Goal: Information Seeking & Learning: Learn about a topic

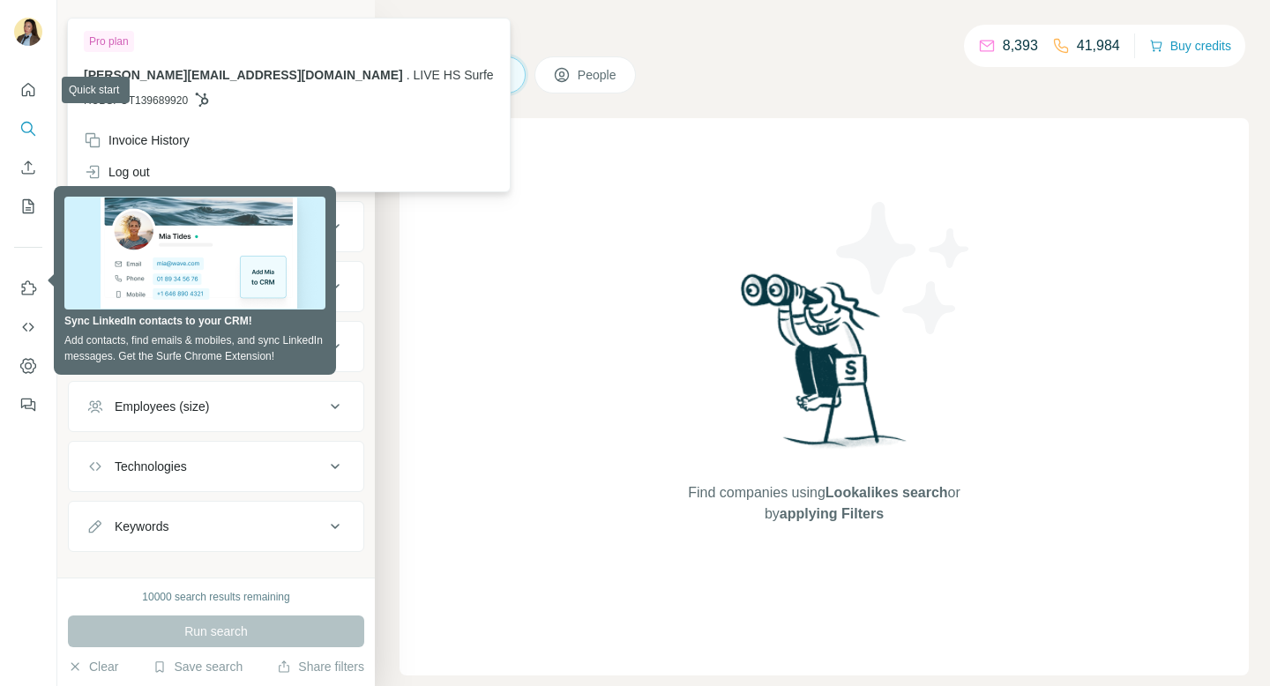
click at [26, 91] on icon "Quick start" at bounding box center [28, 89] width 13 height 13
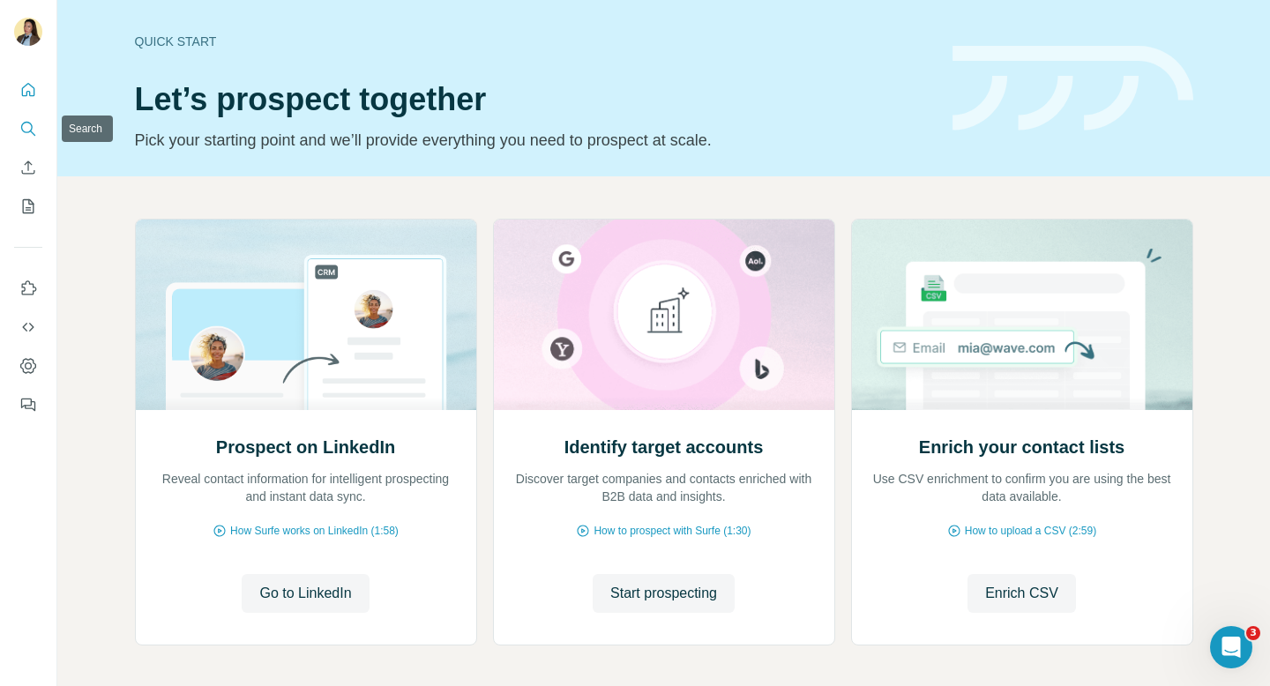
click at [26, 130] on icon "Search" at bounding box center [28, 129] width 18 height 18
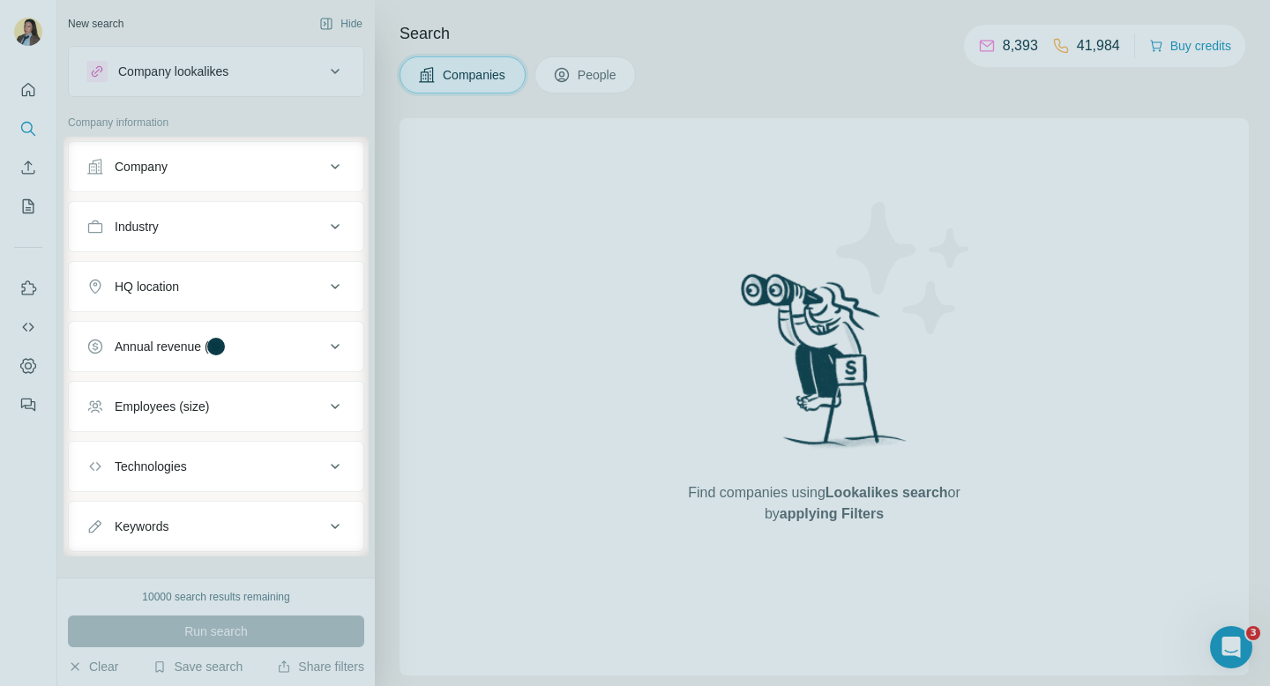
click at [26, 162] on div at bounding box center [31, 347] width 63 height 420
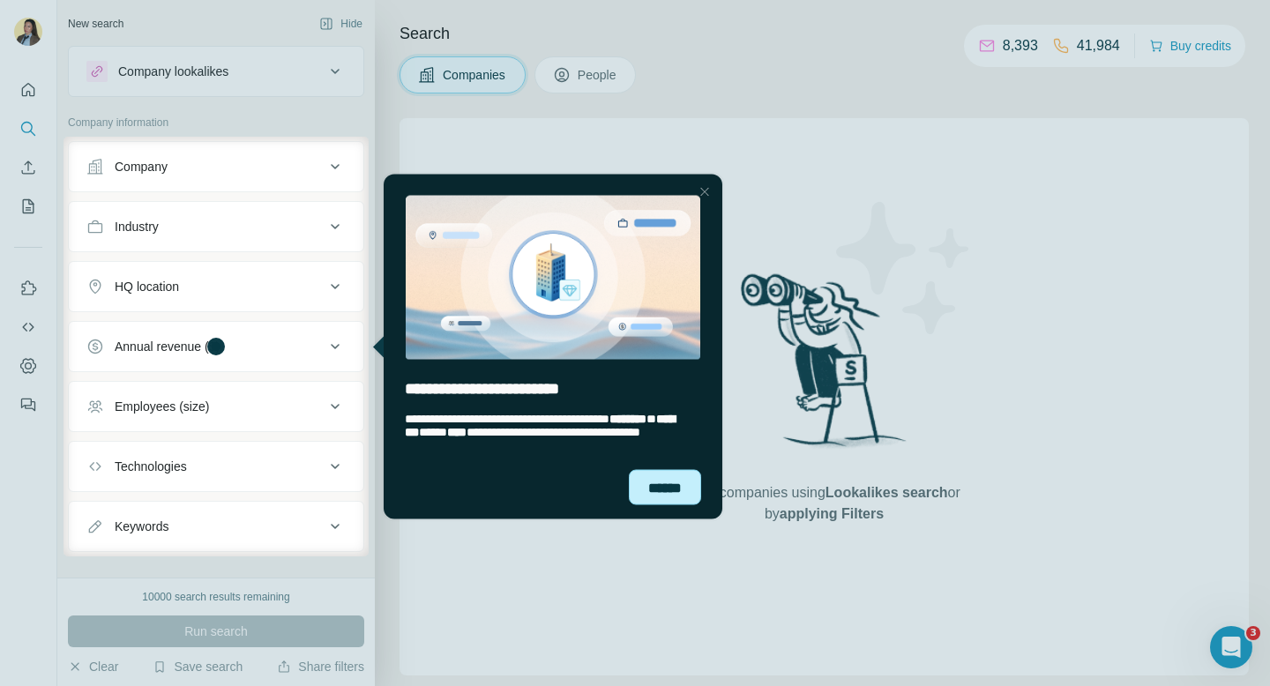
click at [657, 488] on div "******" at bounding box center [665, 486] width 72 height 35
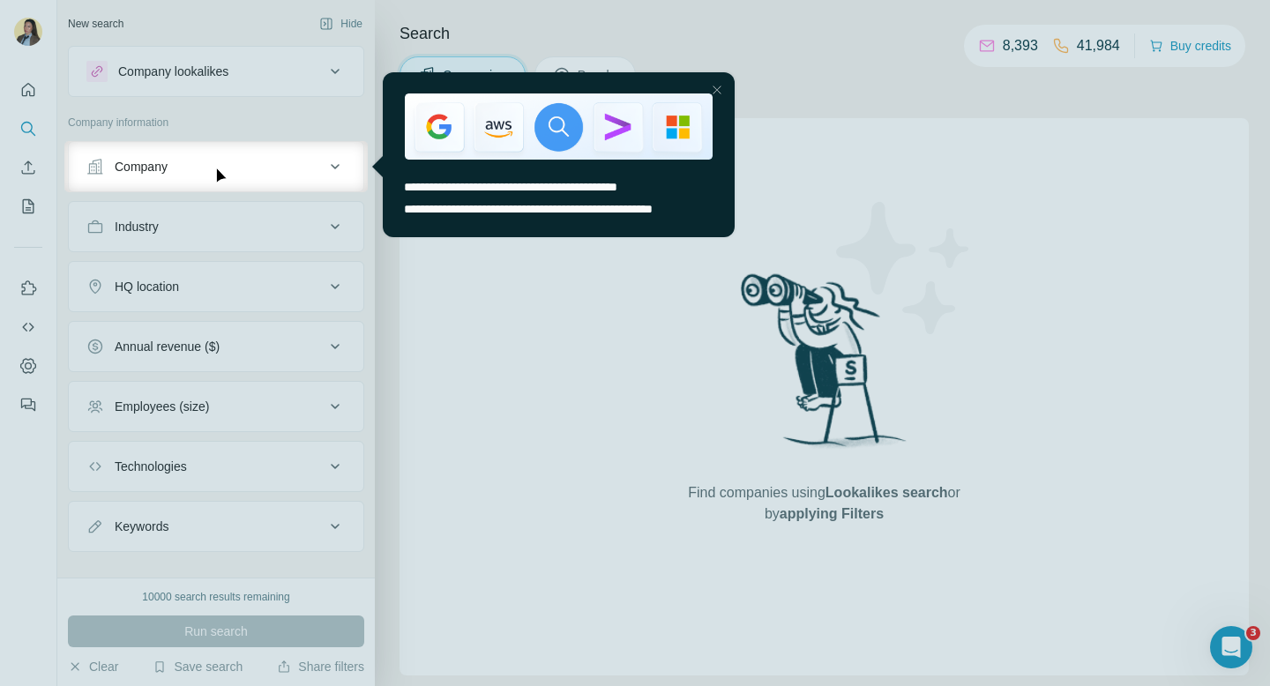
click at [716, 84] on div "Close Step" at bounding box center [716, 89] width 21 height 21
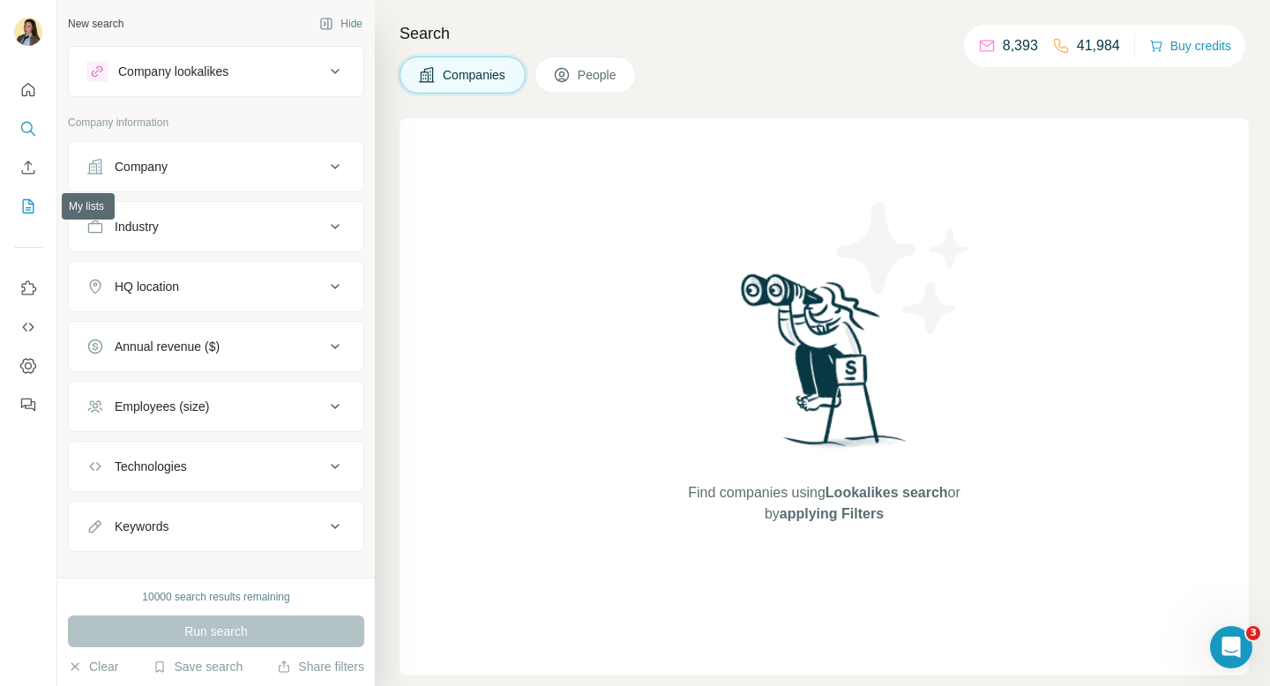
click at [22, 204] on icon "My lists" at bounding box center [28, 206] width 18 height 18
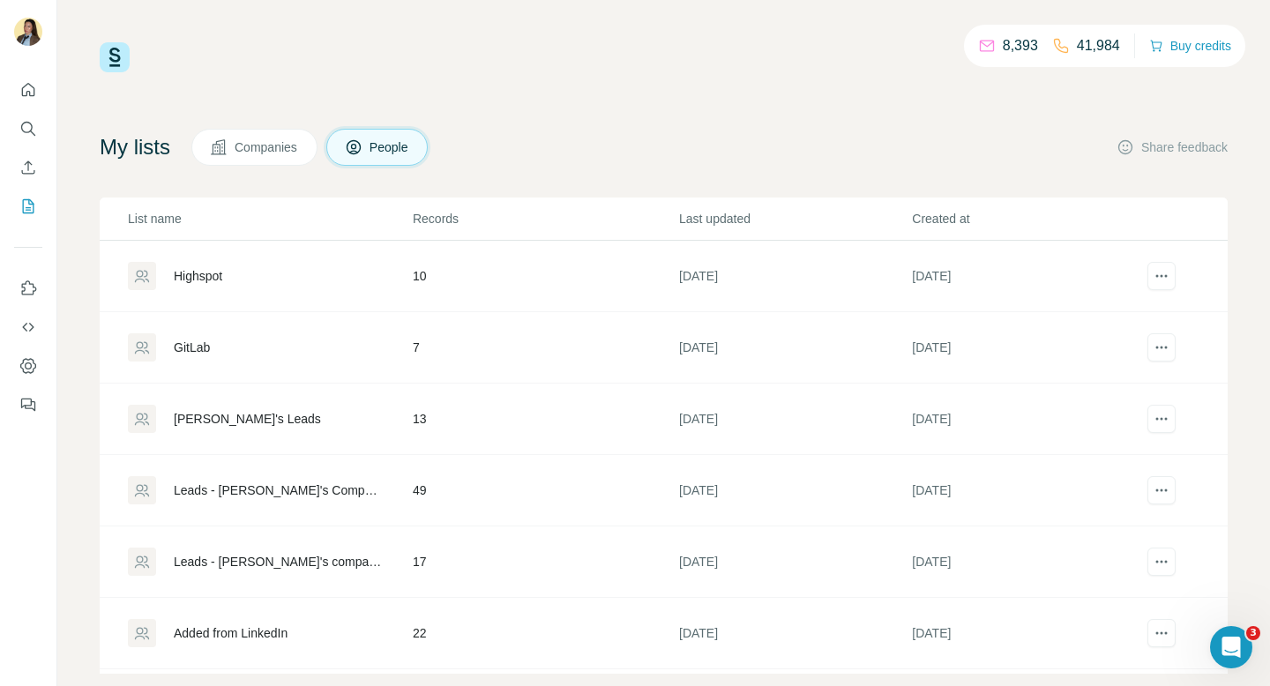
scroll to position [30, 0]
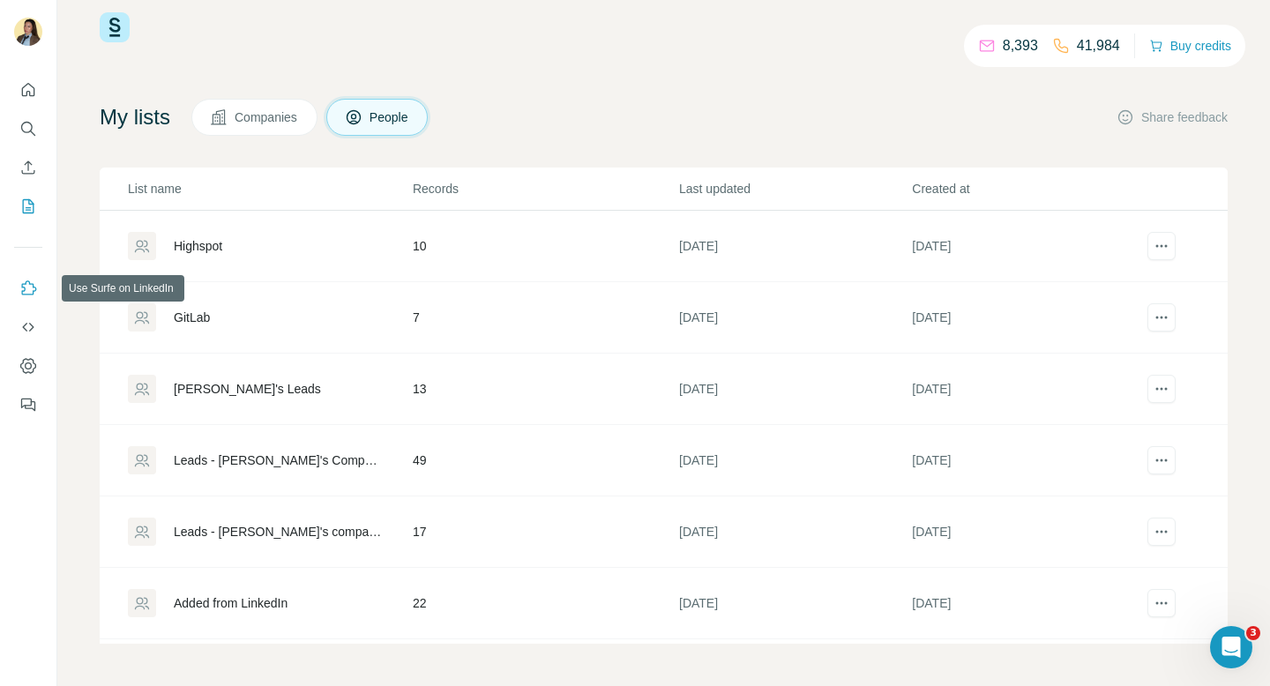
click at [23, 295] on icon "Use Surfe on LinkedIn" at bounding box center [28, 288] width 18 height 18
click at [26, 286] on icon "Use Surfe on LinkedIn" at bounding box center [28, 288] width 18 height 18
click at [30, 330] on icon "Use Surfe API" at bounding box center [27, 327] width 11 height 9
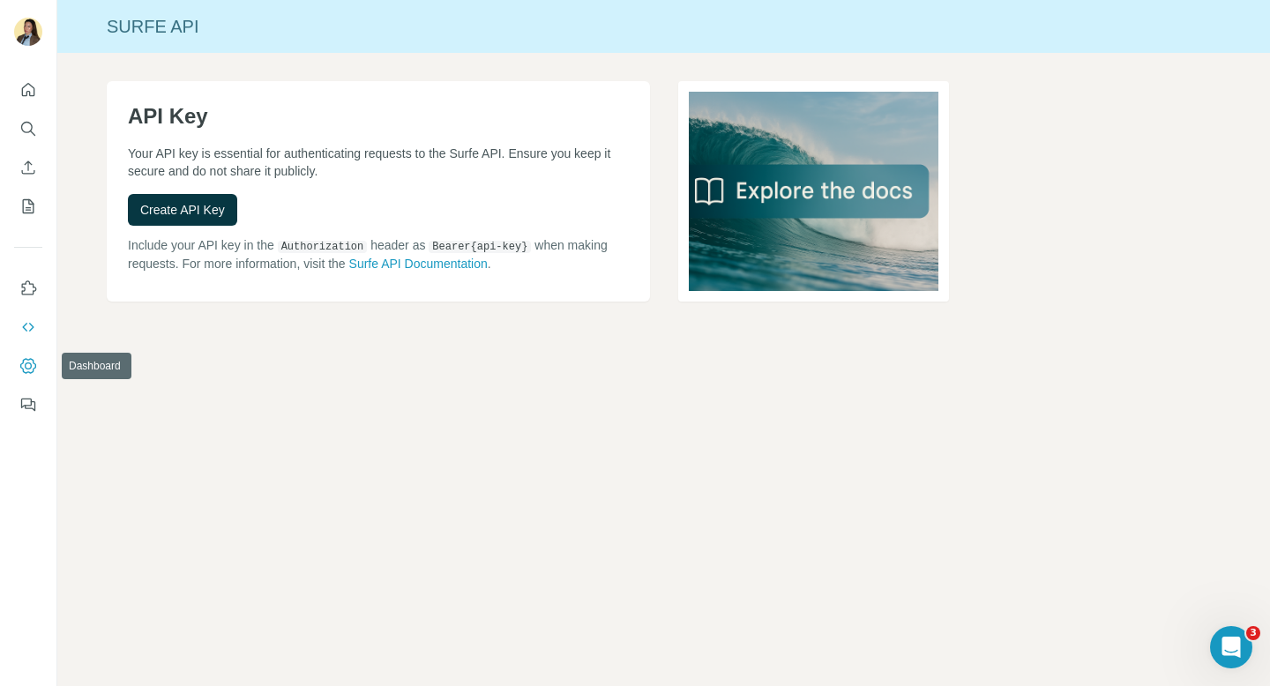
click at [25, 367] on icon "Dashboard" at bounding box center [28, 366] width 18 height 18
click at [36, 93] on button "Quick start" at bounding box center [28, 90] width 28 height 32
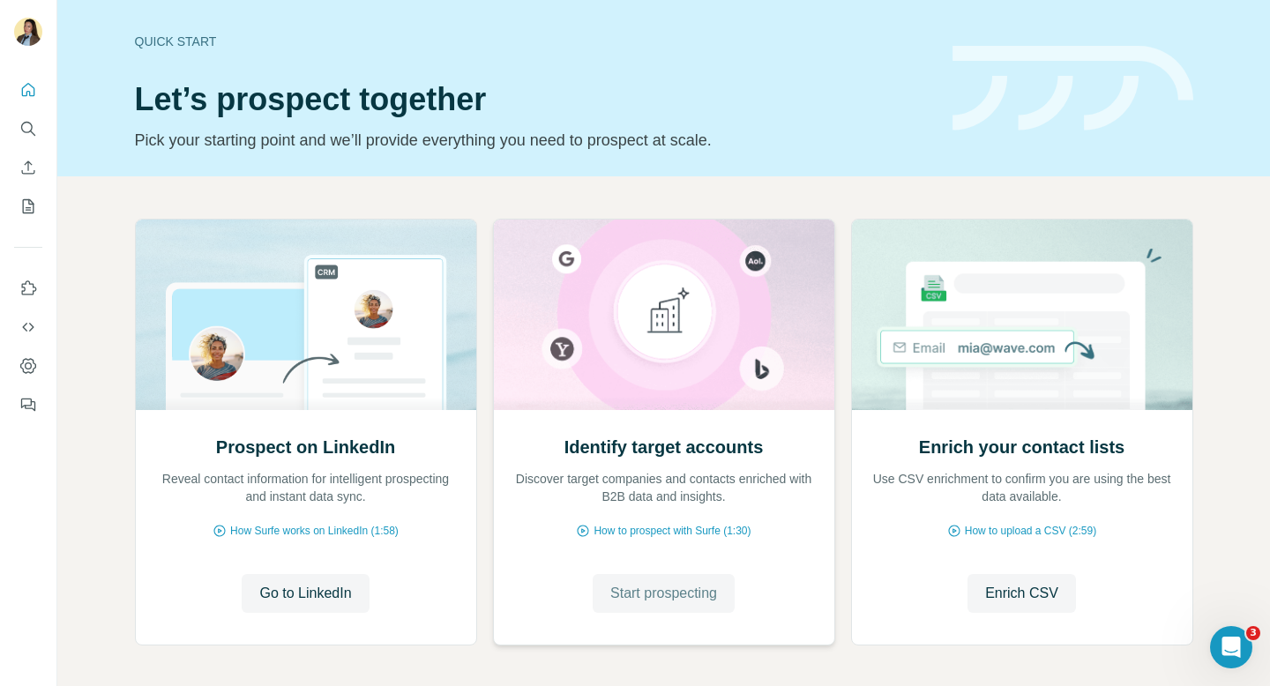
click at [670, 604] on button "Start prospecting" at bounding box center [663, 593] width 142 height 39
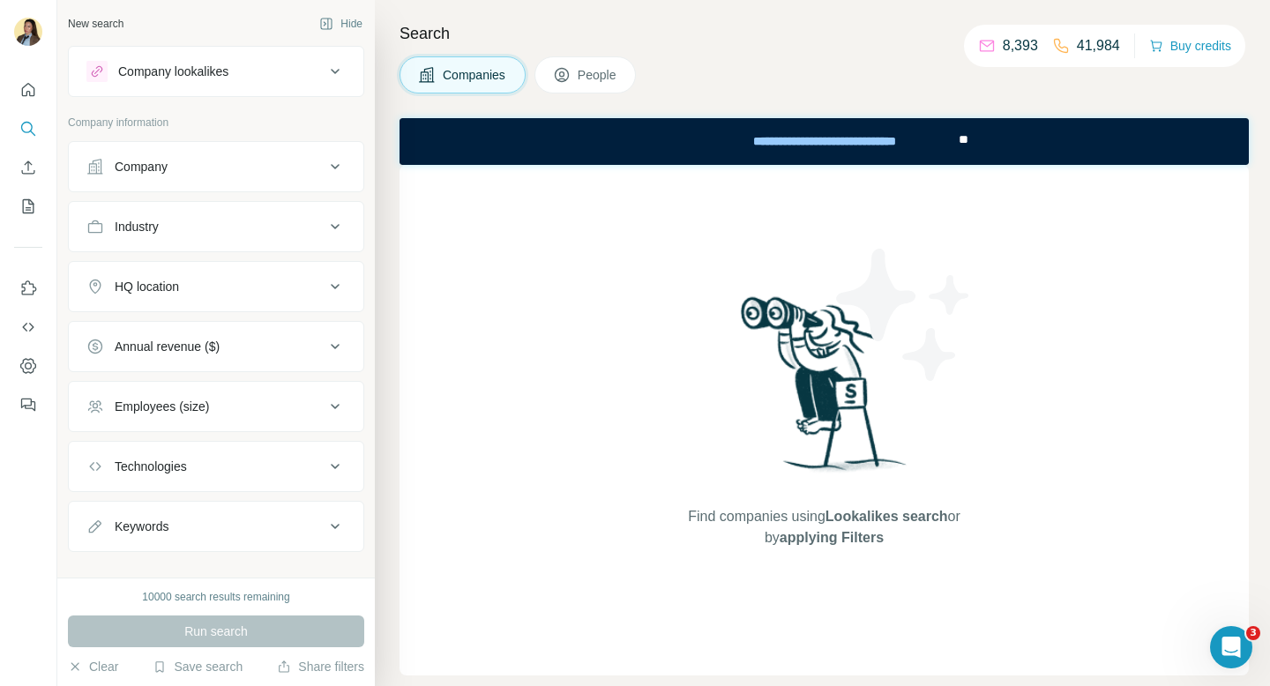
click at [230, 176] on button "Company" at bounding box center [216, 166] width 294 height 42
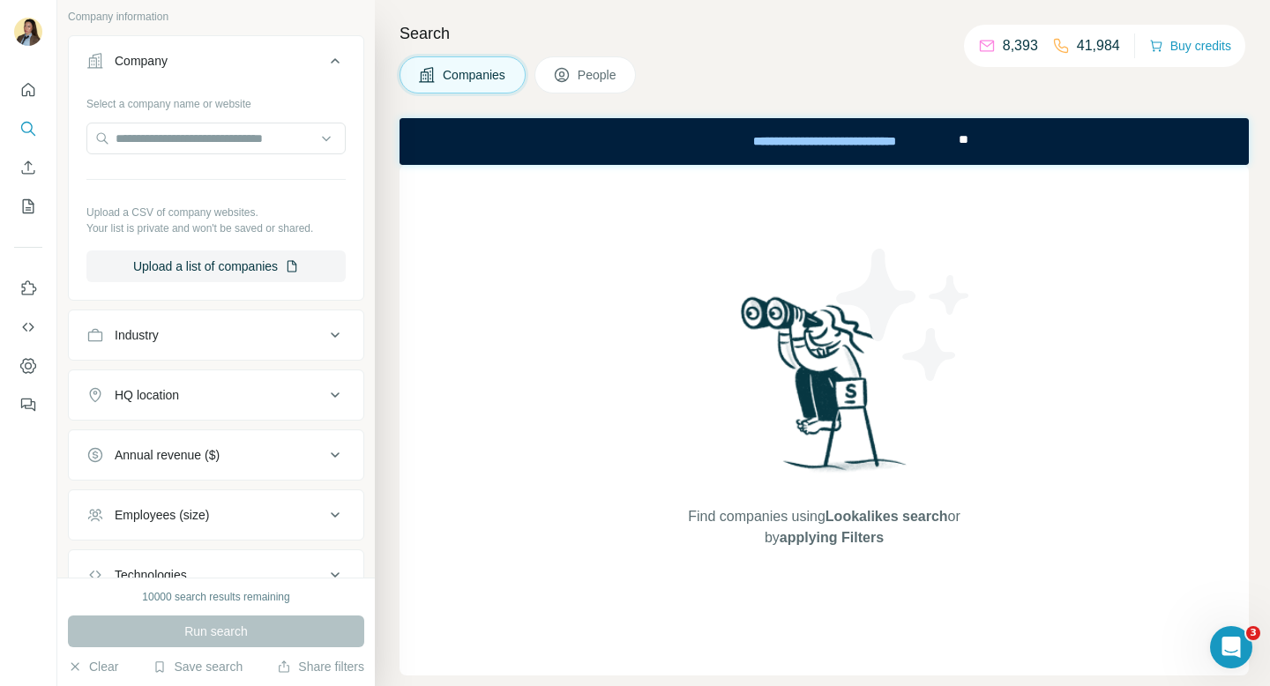
click at [210, 331] on div "Industry" at bounding box center [205, 335] width 238 height 18
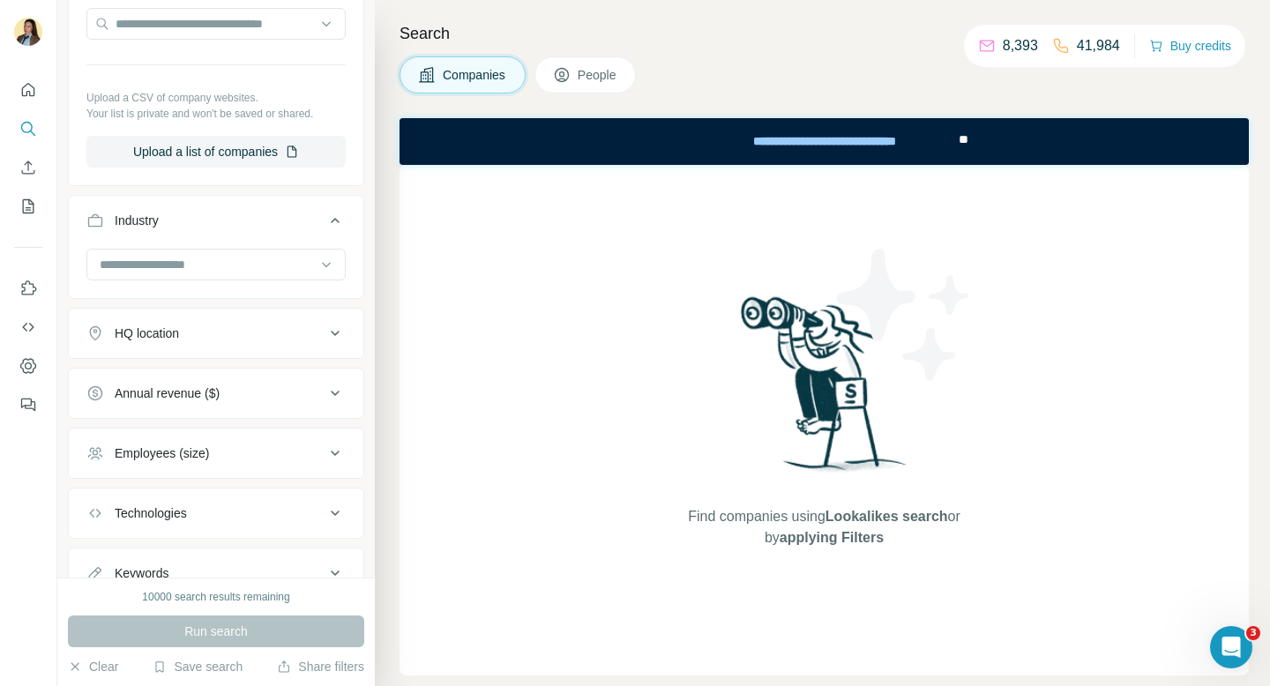
click at [210, 324] on div "HQ location" at bounding box center [205, 333] width 238 height 18
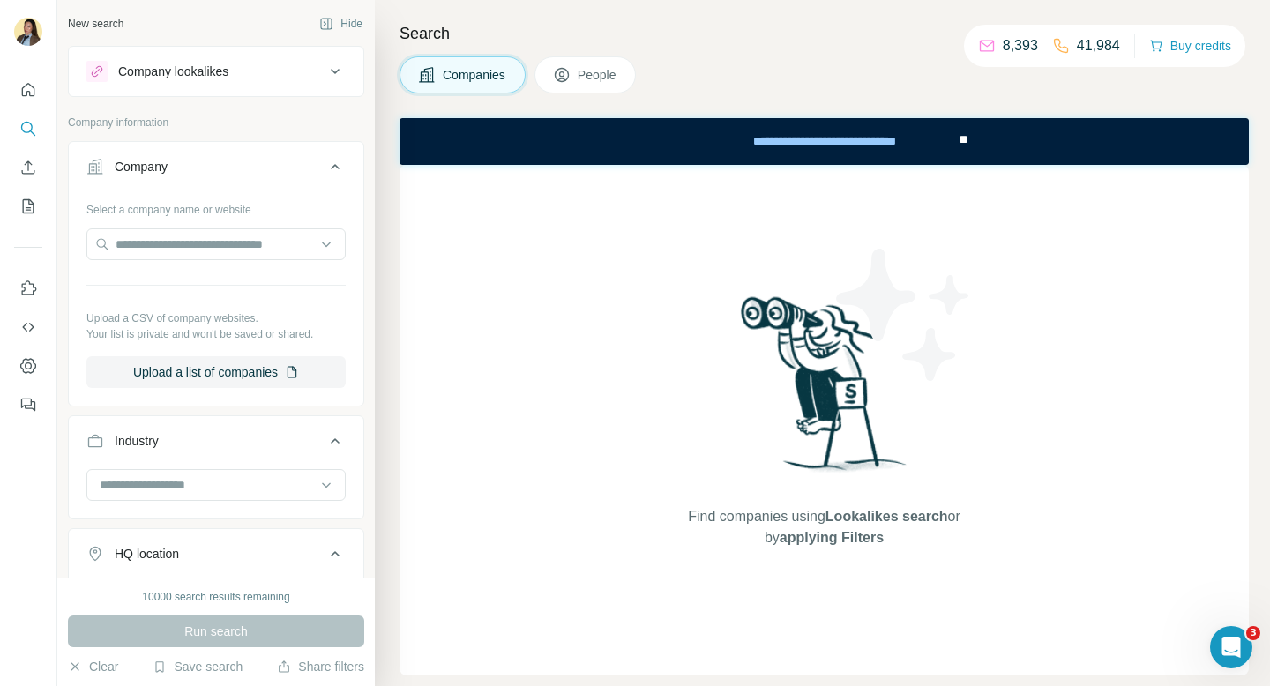
click at [261, 71] on div "Company lookalikes" at bounding box center [205, 71] width 238 height 21
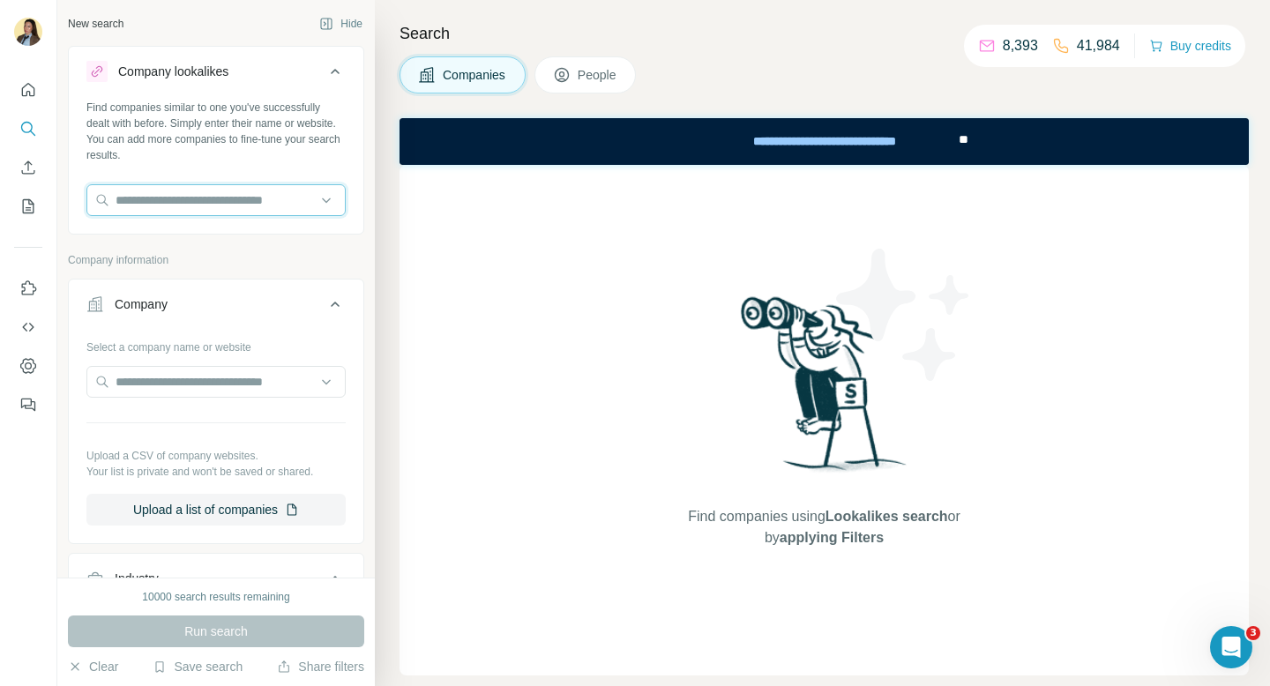
click at [227, 192] on input "text" at bounding box center [215, 200] width 259 height 32
click at [272, 117] on div "Find companies similar to one you've successfully dealt with before. Simply ent…" at bounding box center [215, 131] width 259 height 63
